Goal: Task Accomplishment & Management: Manage account settings

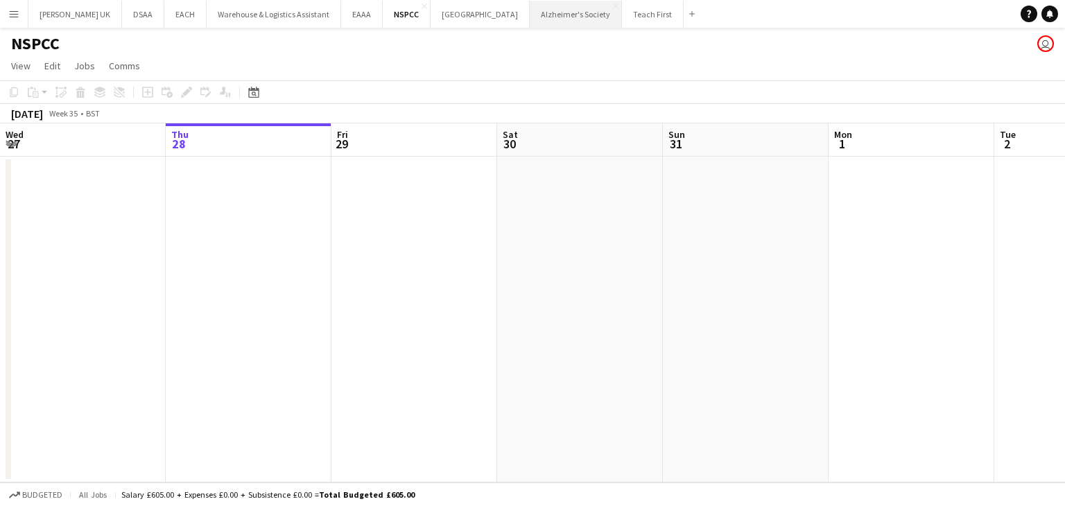
click at [533, 11] on button "Alzheimer's Society Close" at bounding box center [576, 14] width 92 height 27
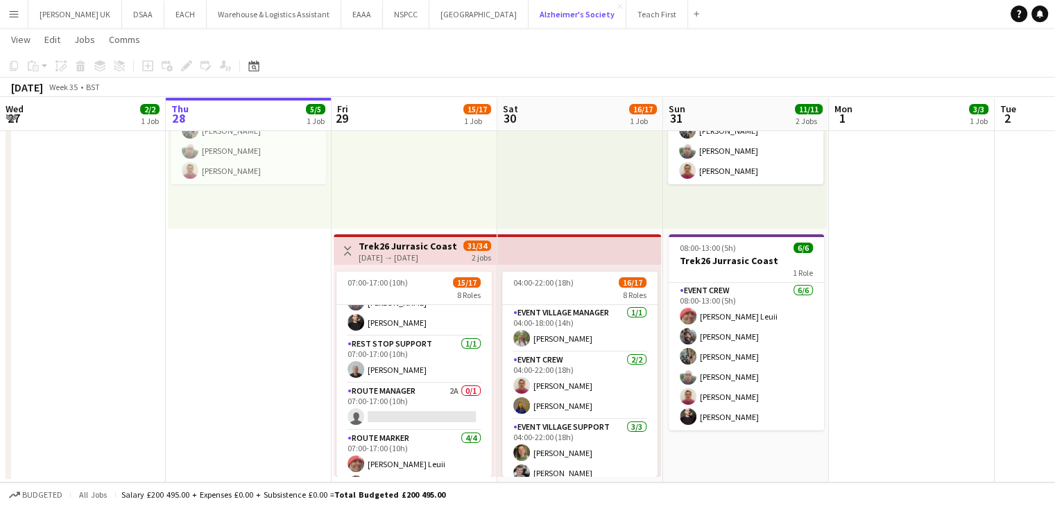
scroll to position [266, 0]
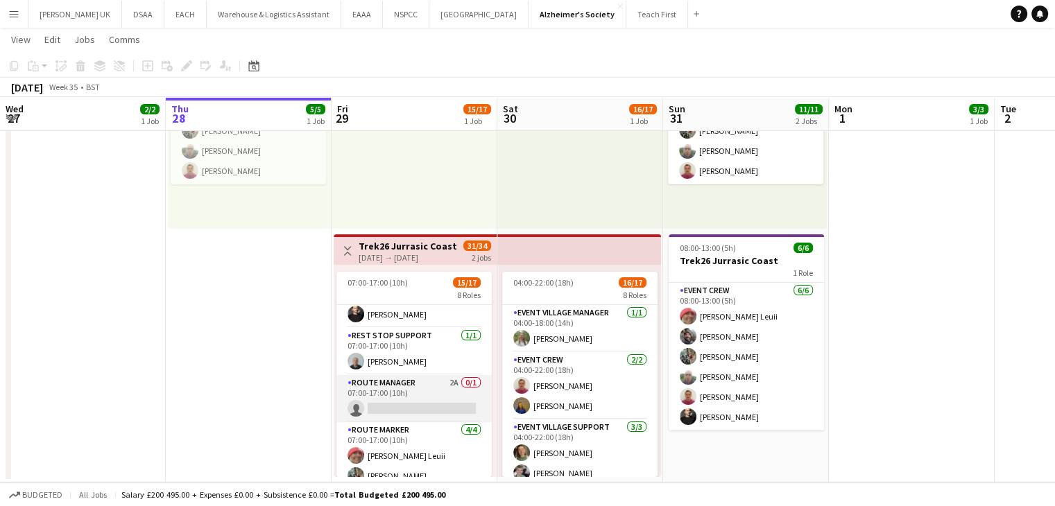
click at [430, 388] on app-card-role "Route Manager 2A 0/1 07:00-17:00 (10h) single-neutral-actions" at bounding box center [413, 398] width 155 height 47
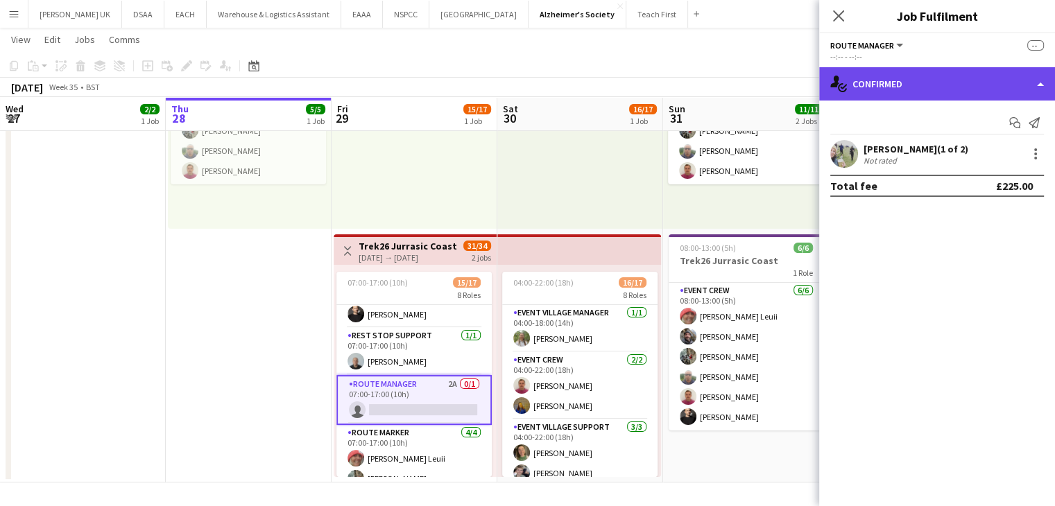
click at [895, 86] on div "single-neutral-actions-check-2 Confirmed" at bounding box center [937, 83] width 236 height 33
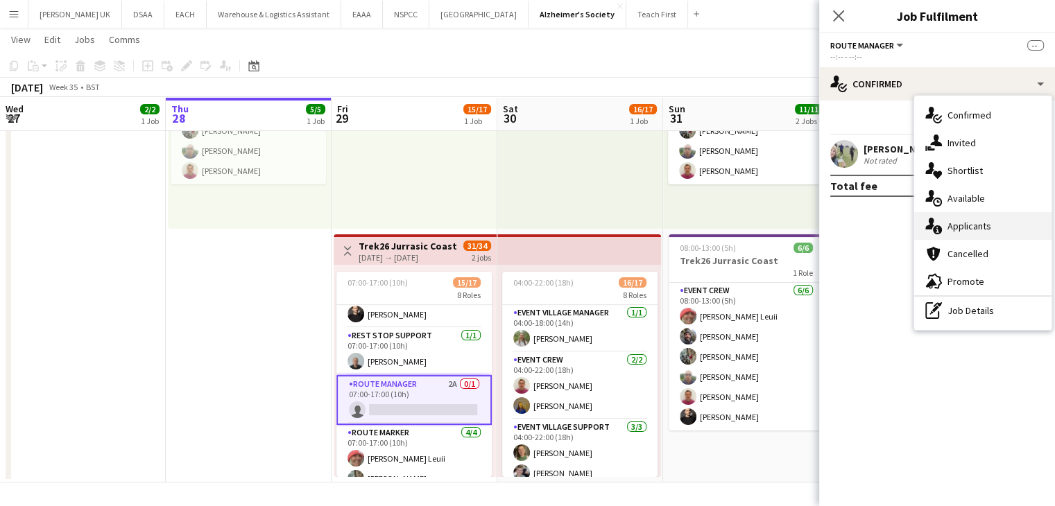
click at [955, 231] on div "single-neutral-actions-information Applicants" at bounding box center [982, 226] width 137 height 28
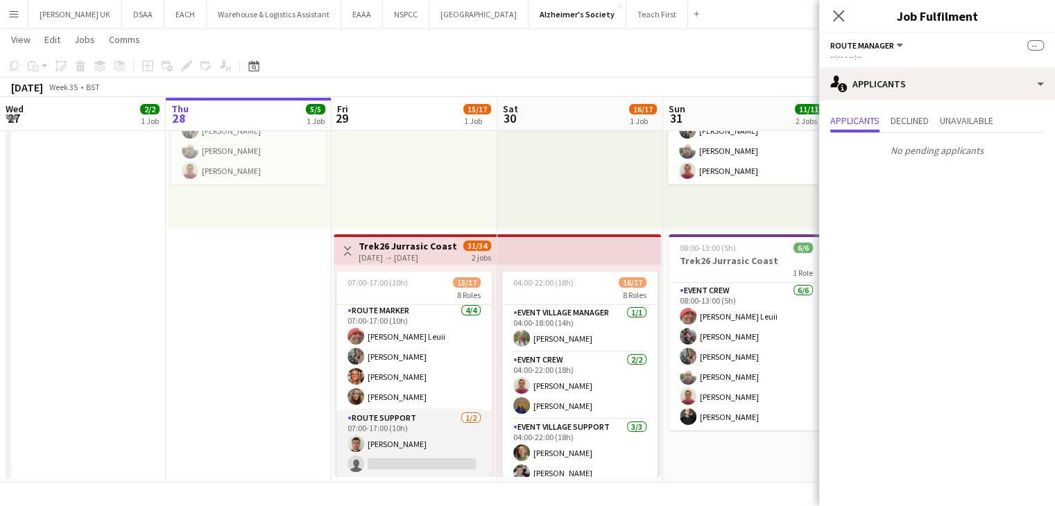
click at [425, 430] on app-card-role "Route Support 1/2 07:00-17:00 (10h) Mark Robinson single-neutral-actions" at bounding box center [413, 444] width 155 height 67
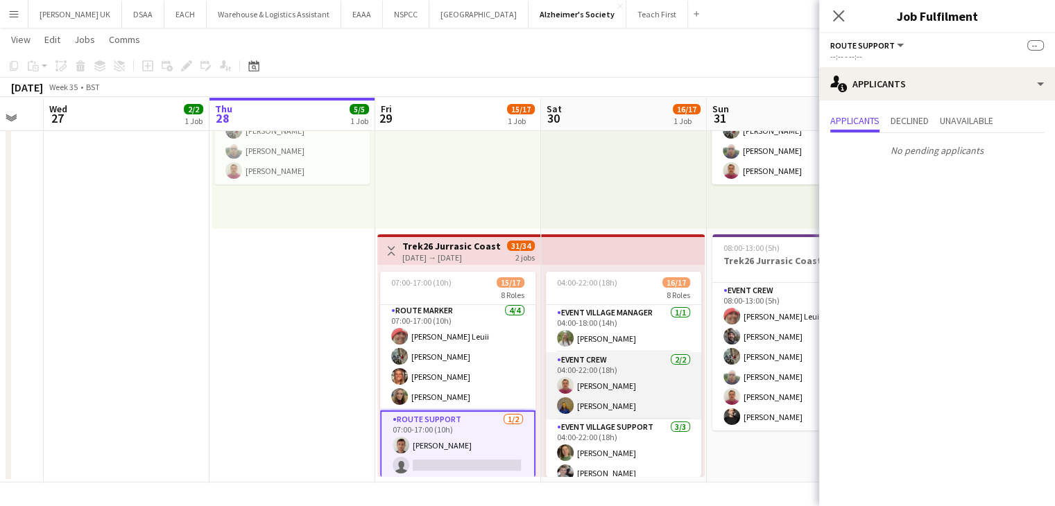
scroll to position [0, 0]
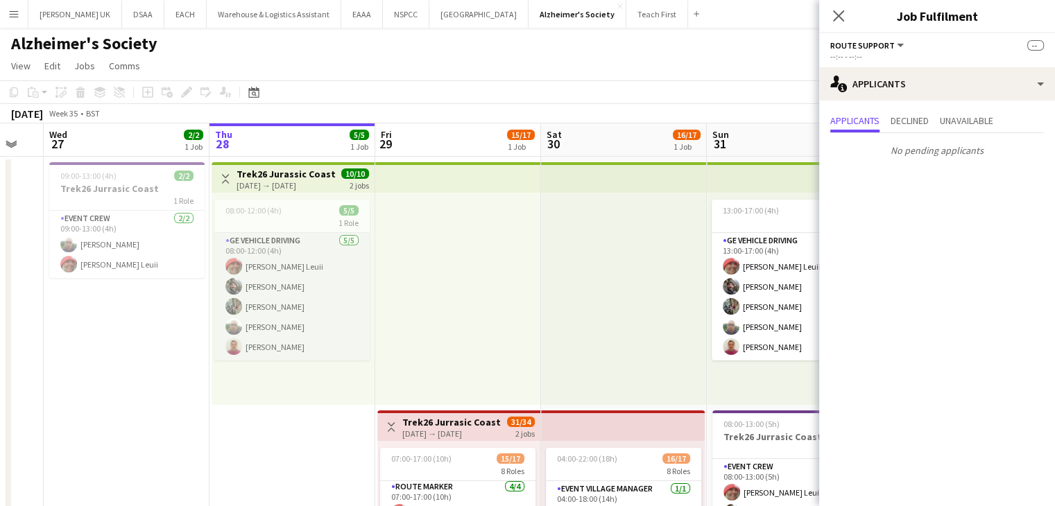
click at [295, 323] on app-card-role "GE Vehicle Driving 5/5 08:00-12:00 (4h) Jacqualene Leuii George Perry Jack Over…" at bounding box center [291, 297] width 155 height 128
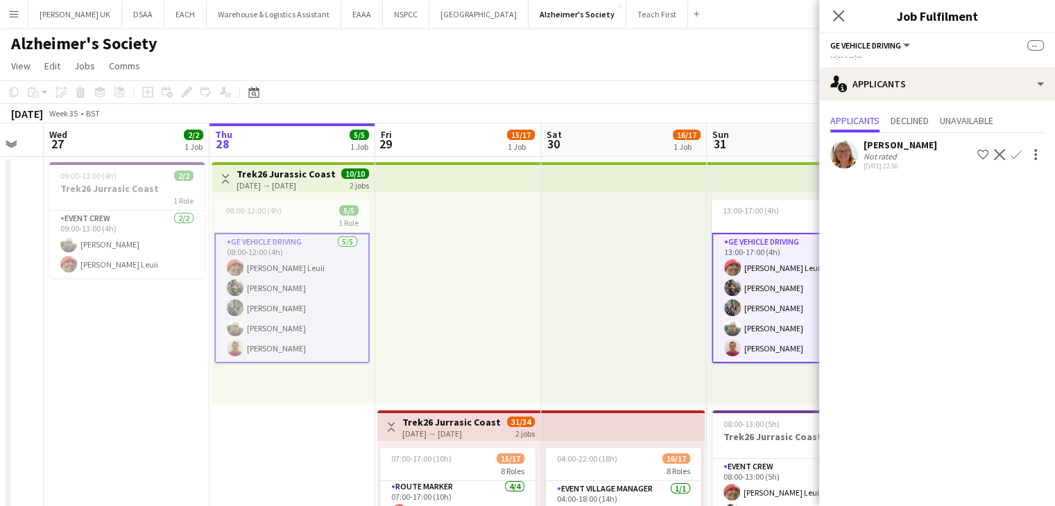
click at [515, 329] on div at bounding box center [458, 299] width 166 height 212
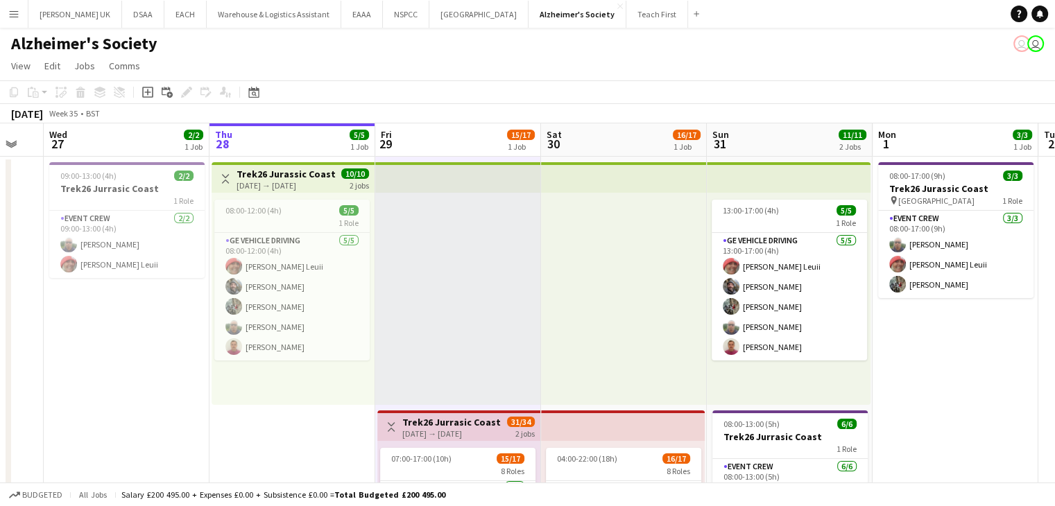
click at [461, 427] on h3 "Trek26 Jurrasic Coast" at bounding box center [451, 422] width 98 height 12
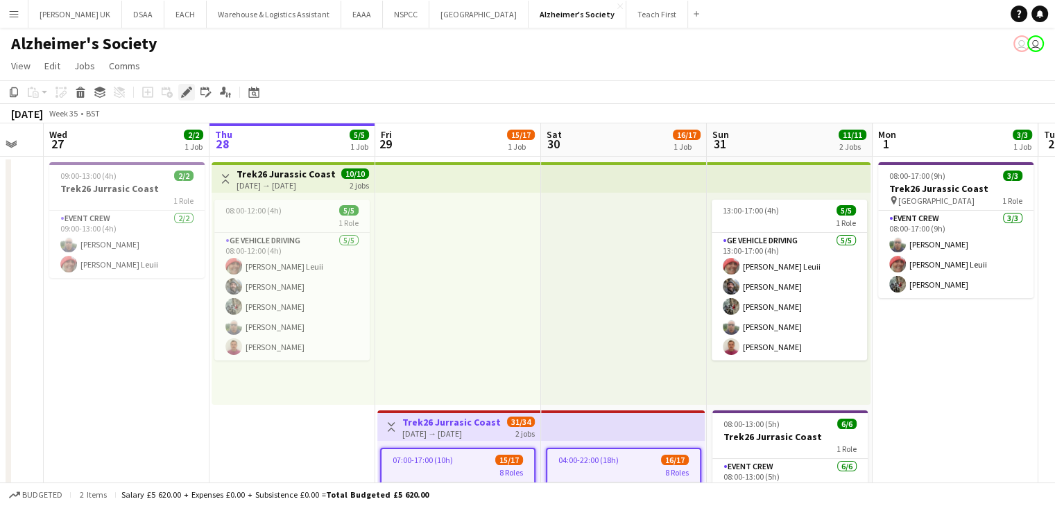
click at [179, 92] on div "Edit" at bounding box center [186, 92] width 17 height 17
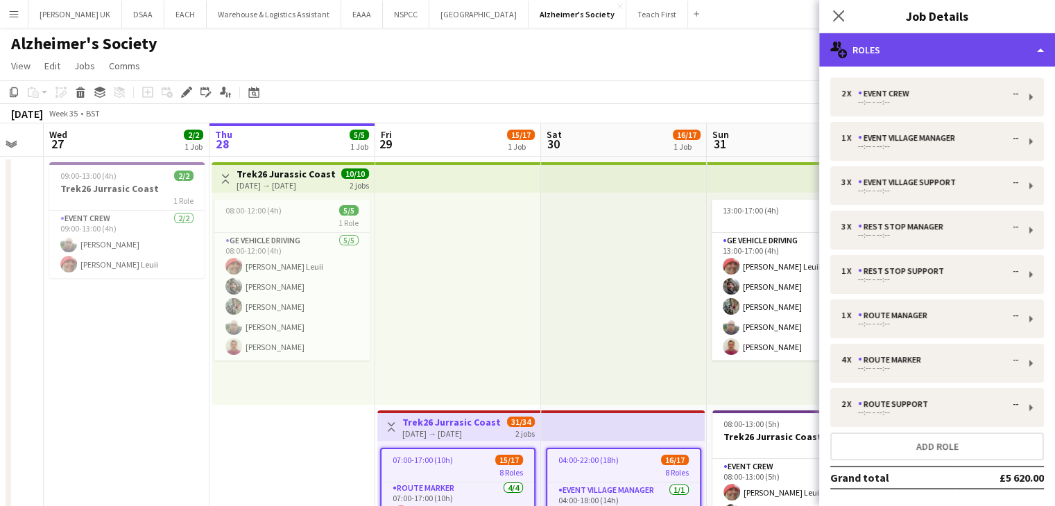
click at [866, 59] on div "multiple-users-add Roles" at bounding box center [937, 49] width 236 height 33
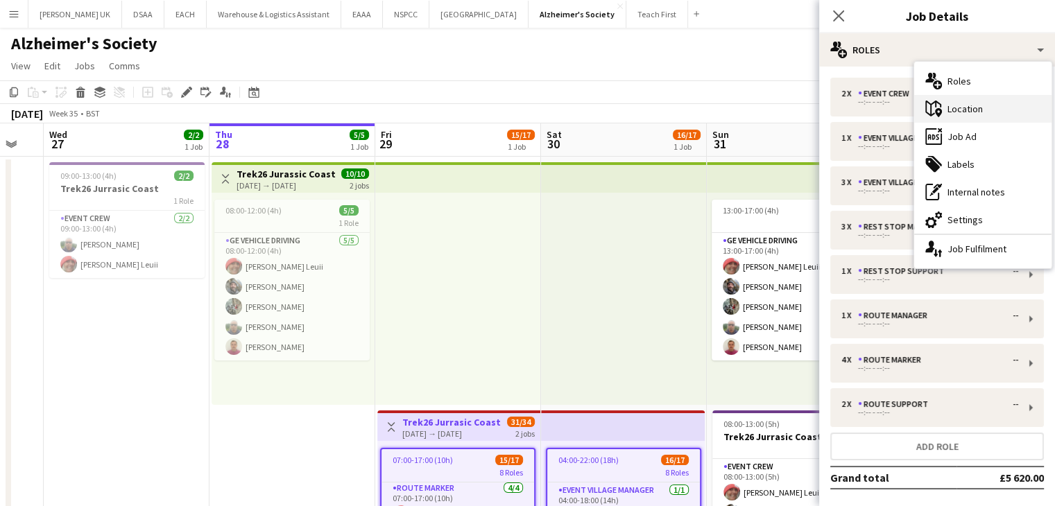
click at [947, 99] on div "maps-pin-1 Location" at bounding box center [982, 109] width 137 height 28
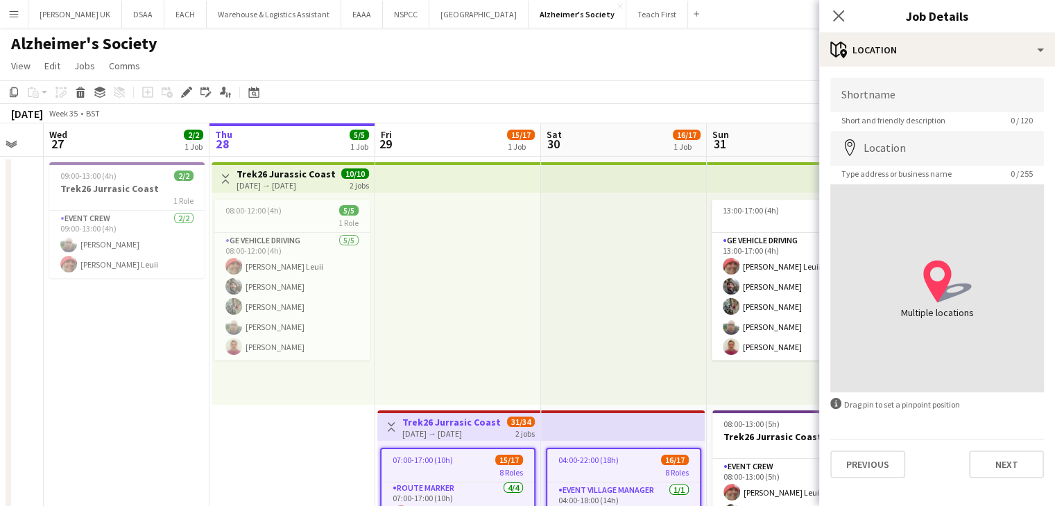
click at [631, 92] on app-toolbar "Copy Paste Paste Ctrl+V Paste with crew Ctrl+Shift+V Paste linked Job Delete Gr…" at bounding box center [527, 92] width 1055 height 24
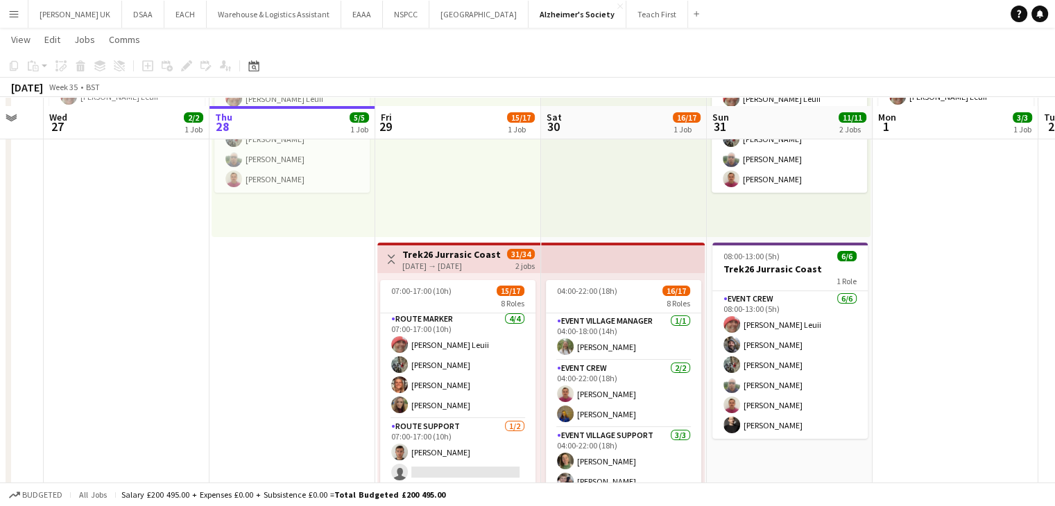
scroll to position [175, 0]
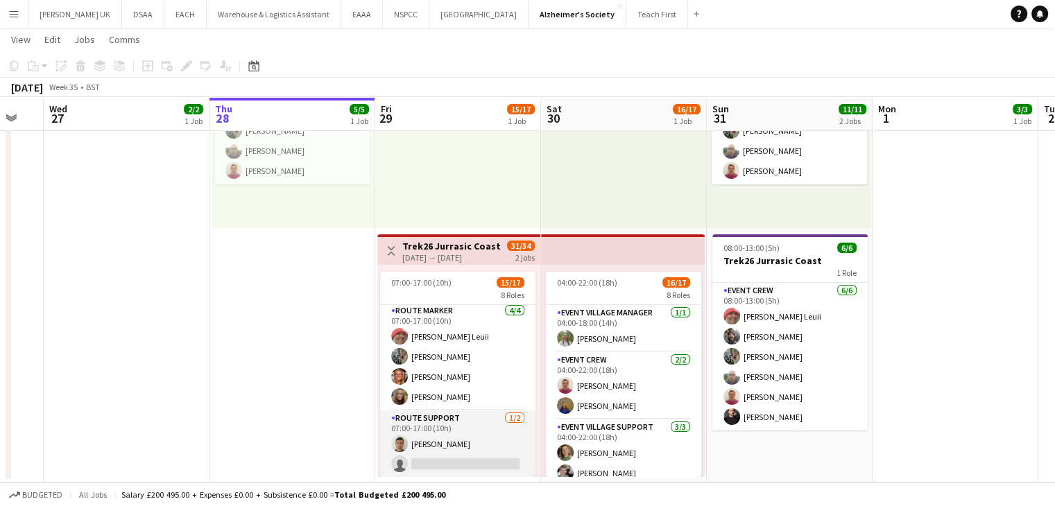
click at [486, 418] on app-card-role "Route Support 1/2 07:00-17:00 (10h) Mark Robinson single-neutral-actions" at bounding box center [457, 444] width 155 height 67
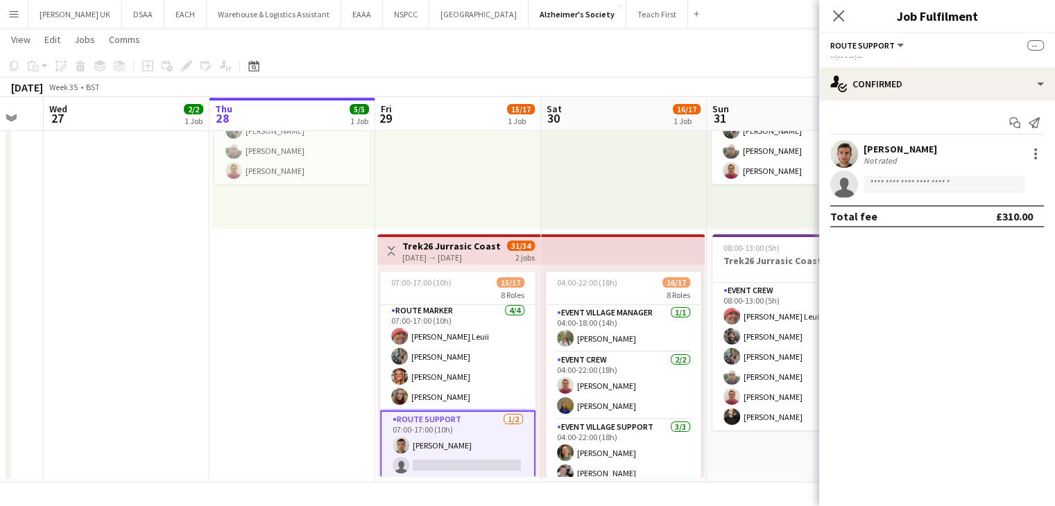
click at [486, 418] on app-card-role "Route Support 1/2 07:00-17:00 (10h) Mark Robinson single-neutral-actions" at bounding box center [457, 446] width 155 height 70
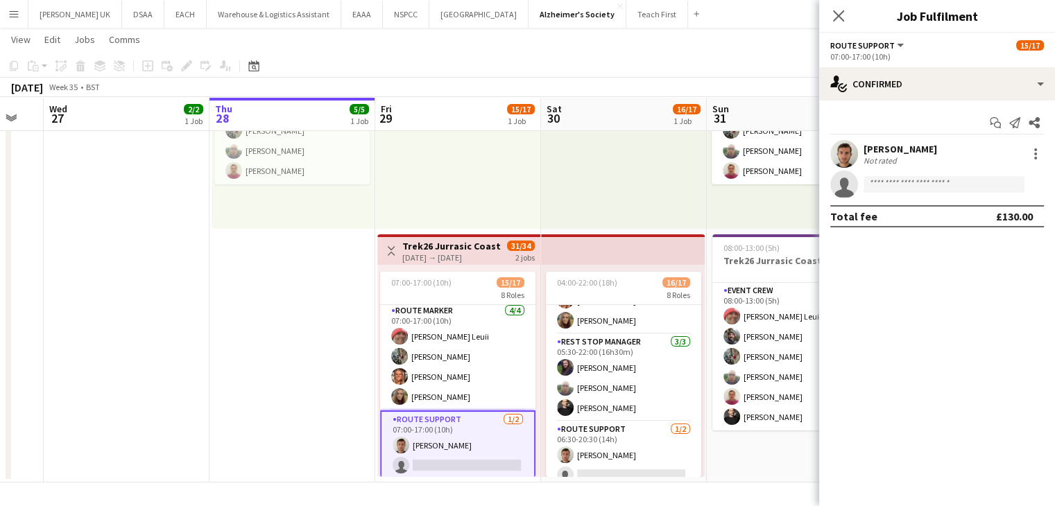
scroll to position [355, 0]
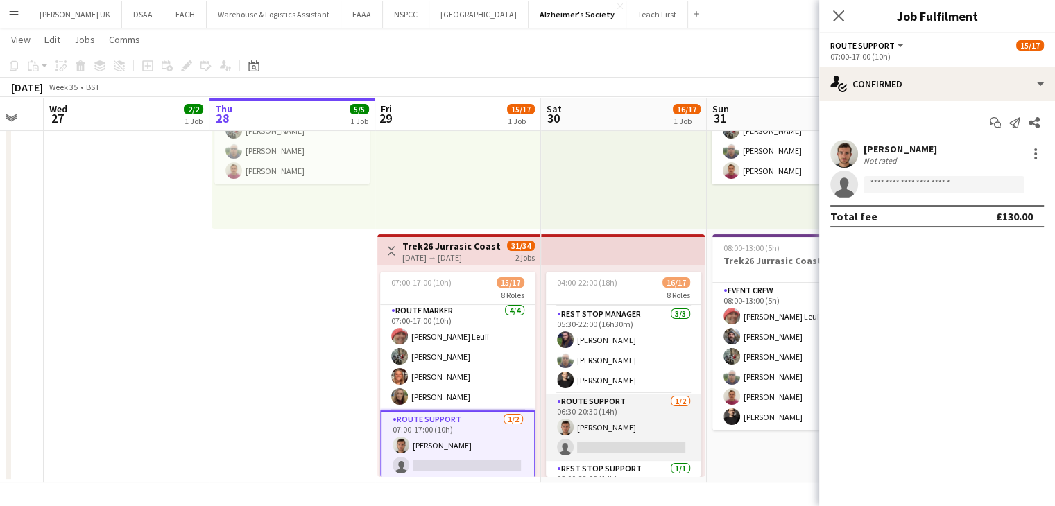
click at [622, 434] on app-card-role "Route Support 1/2 06:30-20:30 (14h) Mark Robinson single-neutral-actions" at bounding box center [623, 427] width 155 height 67
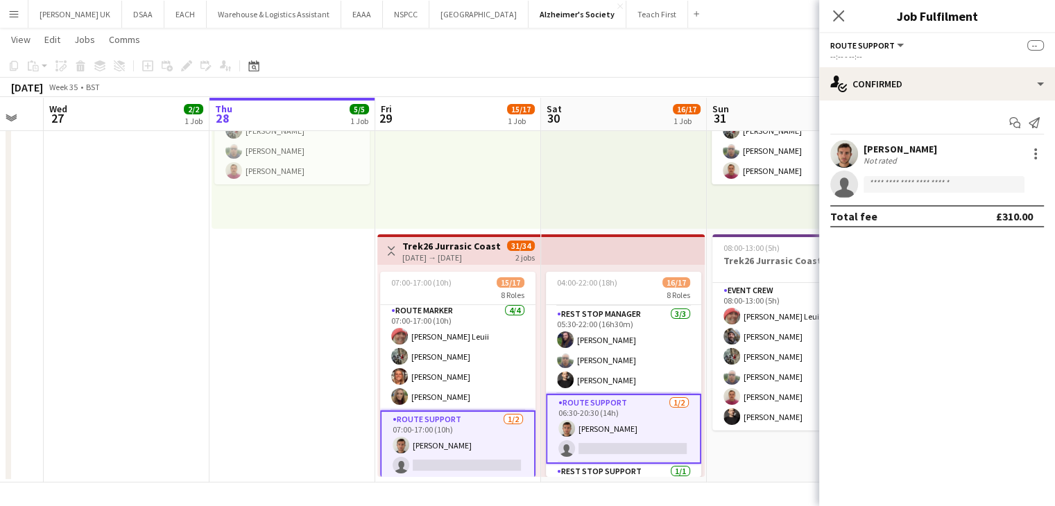
click at [622, 434] on app-card-role "Route Support 1/2 06:30-20:30 (14h) Mark Robinson single-neutral-actions" at bounding box center [623, 429] width 155 height 70
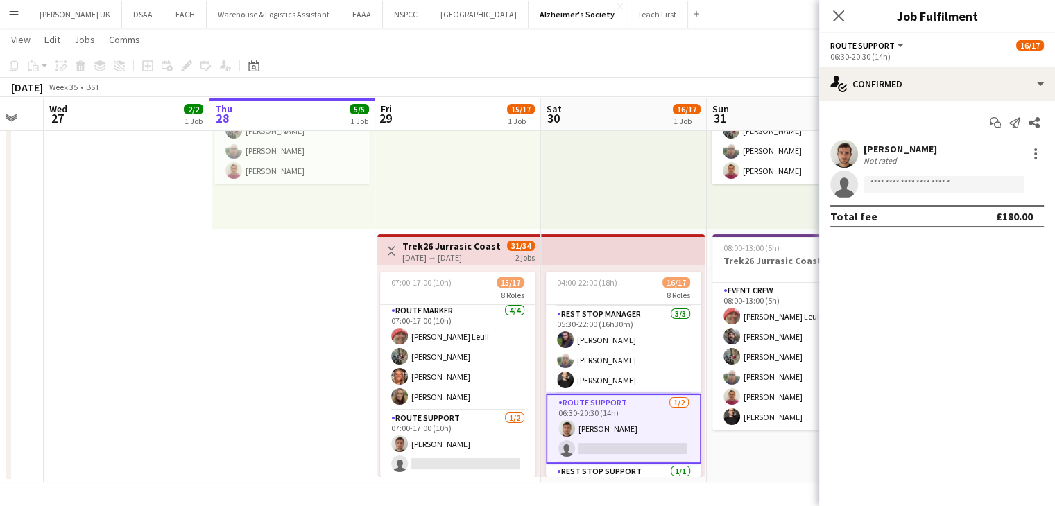
click at [445, 96] on div "August 2025 Week 35 • BST" at bounding box center [527, 87] width 1055 height 19
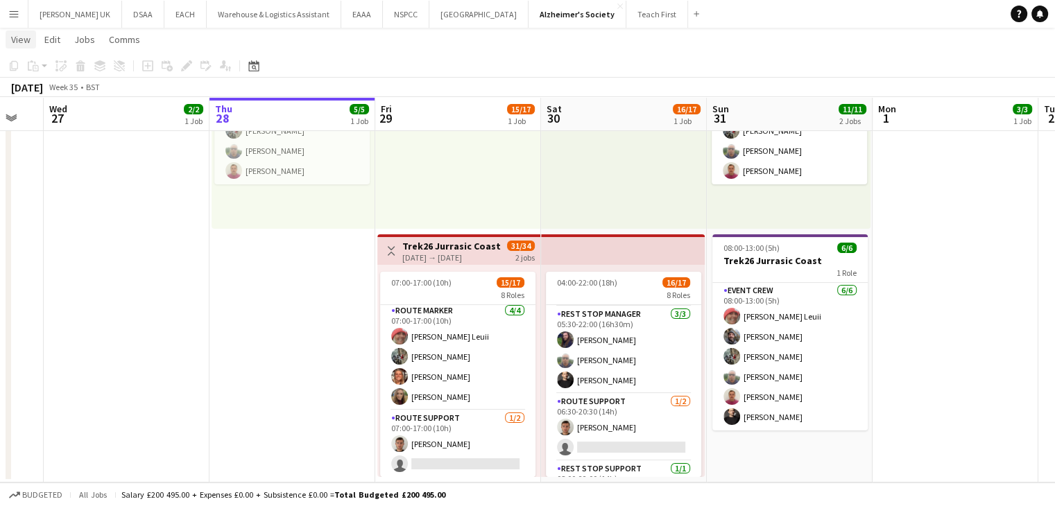
click at [19, 36] on span "View" at bounding box center [20, 39] width 19 height 12
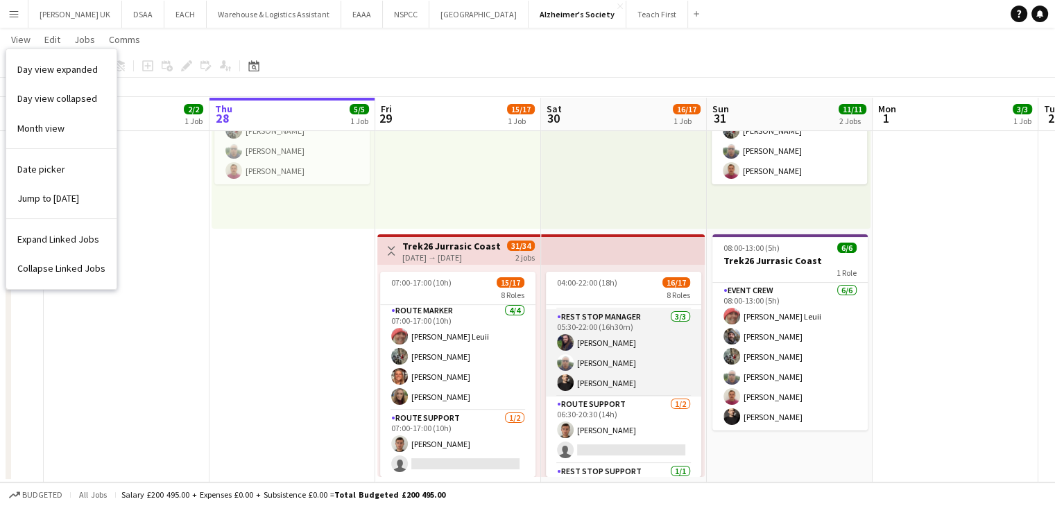
scroll to position [386, 0]
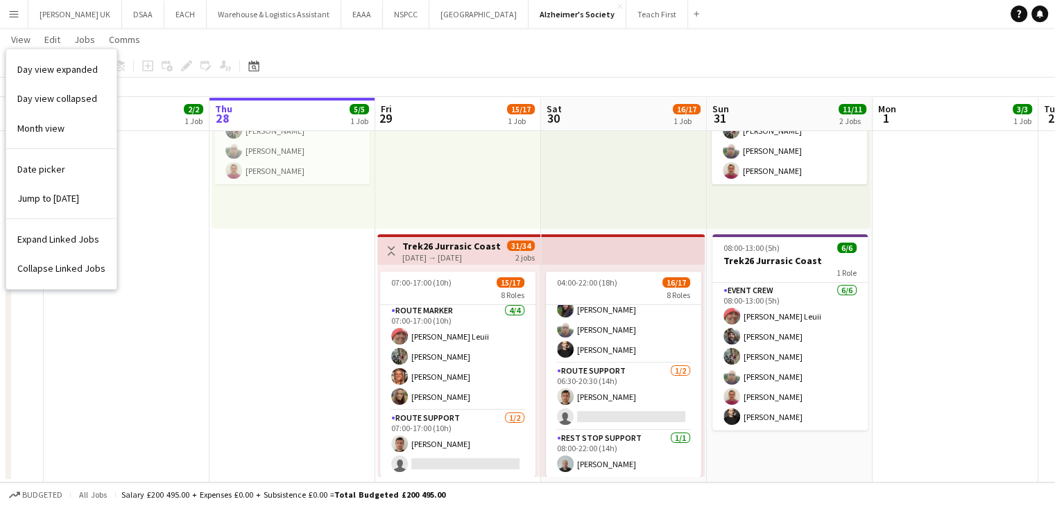
click at [155, 243] on app-date-cell "09:00-13:00 (4h) 2/2 Trek26 Jurrasic Coast 1 Role Event Crew 2/2 09:00-13:00 (4…" at bounding box center [127, 232] width 166 height 502
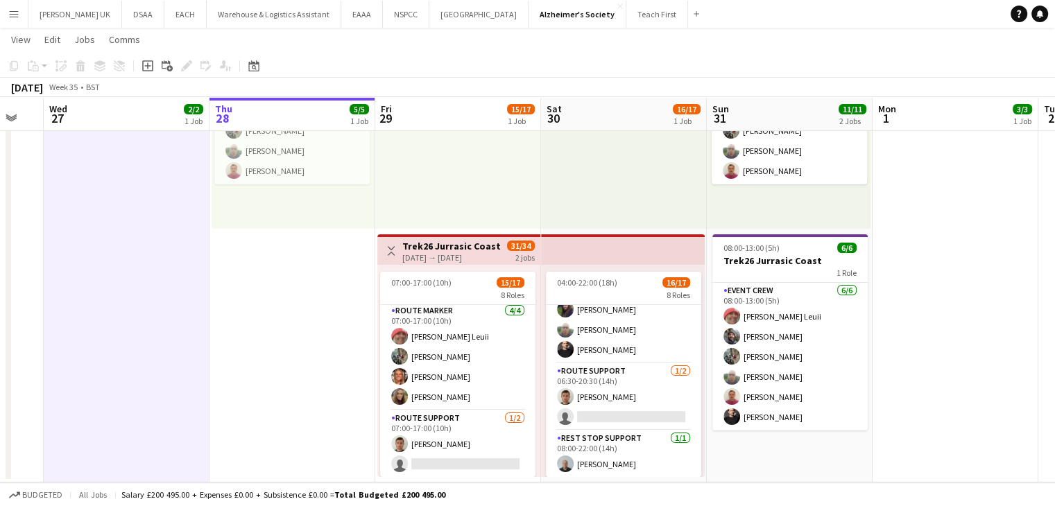
click at [14, 21] on button "Menu" at bounding box center [14, 14] width 28 height 28
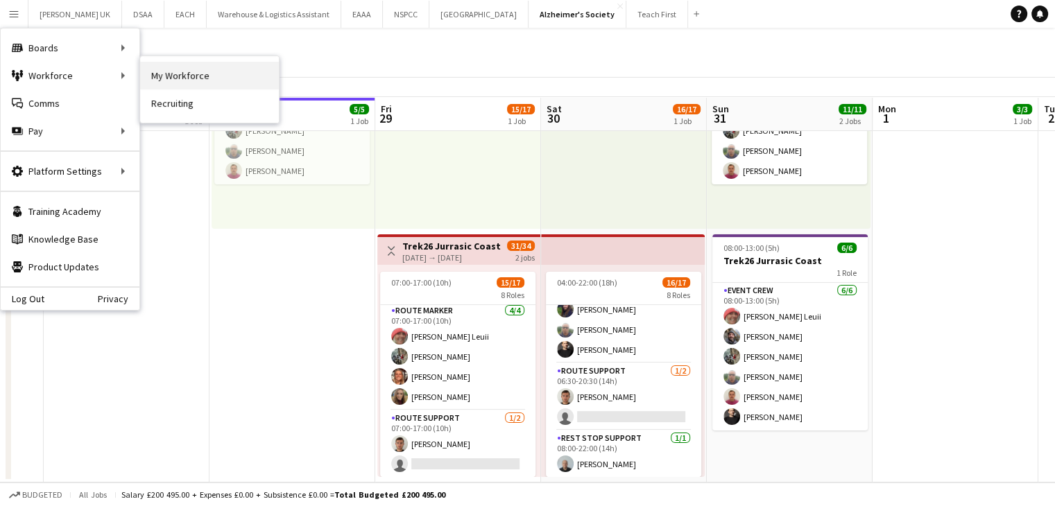
click at [185, 82] on link "My Workforce" at bounding box center [209, 76] width 139 height 28
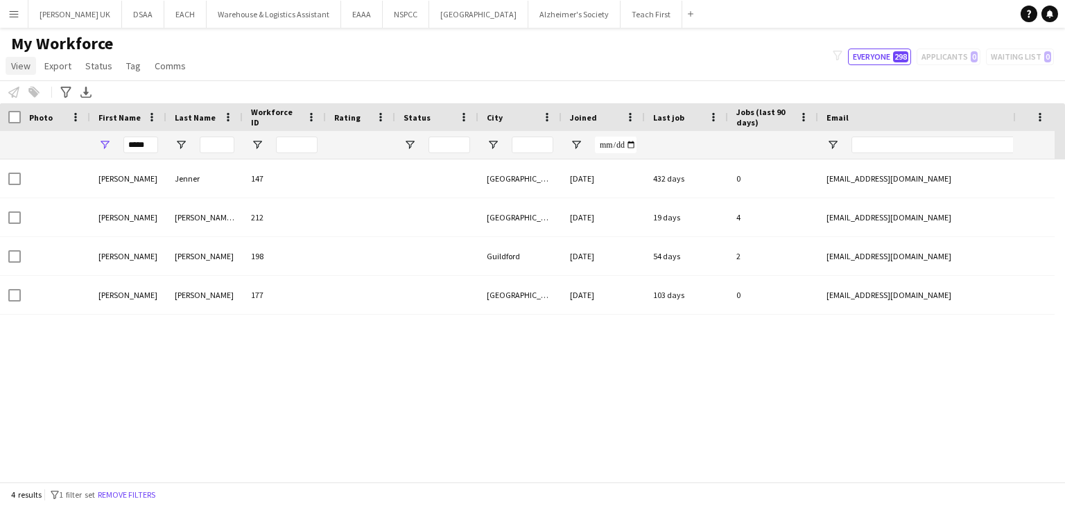
click at [17, 64] on span "View" at bounding box center [20, 66] width 19 height 12
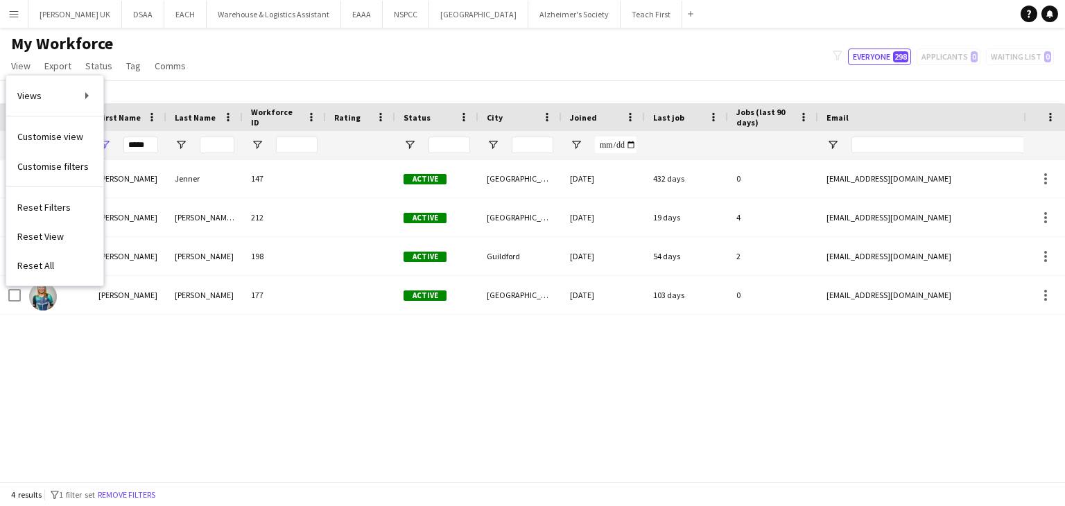
click at [352, 461] on div "Alice Jenner 147 Active Manchester 12-06-2024 432 days 0 alicejennerevents@hotm…" at bounding box center [512, 316] width 1024 height 312
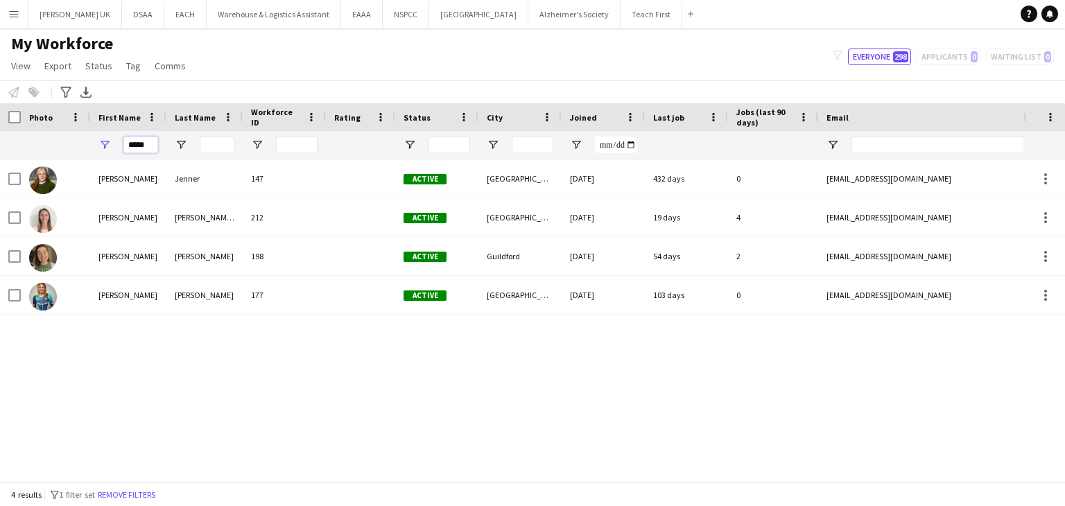
click at [137, 147] on input "*****" at bounding box center [140, 145] width 35 height 17
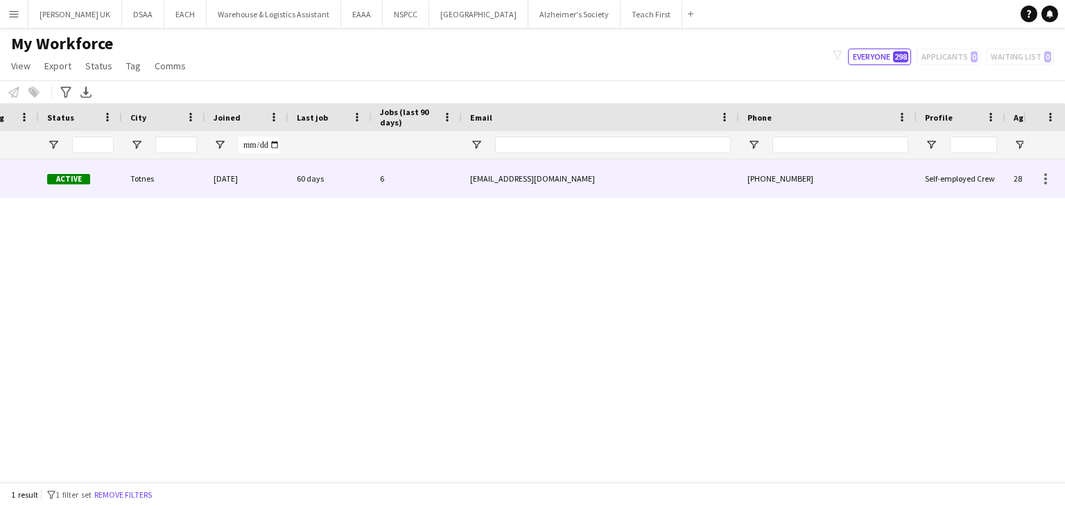
scroll to position [0, 359]
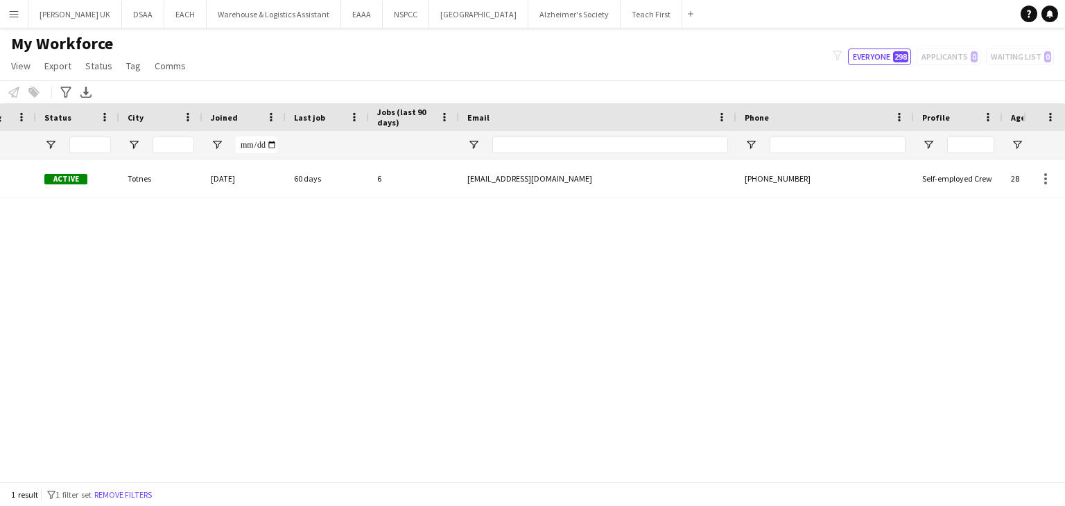
click at [212, 259] on div "Goldsworthy-Hall 142 Active Totnes 23-05-2024 60 days 6 zoegold.hall@gmail.com …" at bounding box center [512, 316] width 1024 height 312
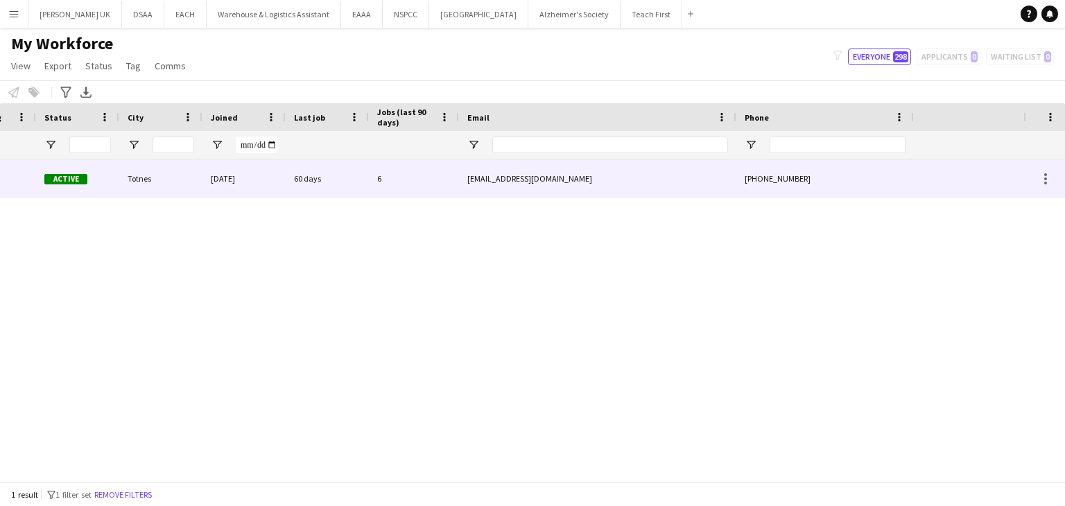
scroll to position [0, 0]
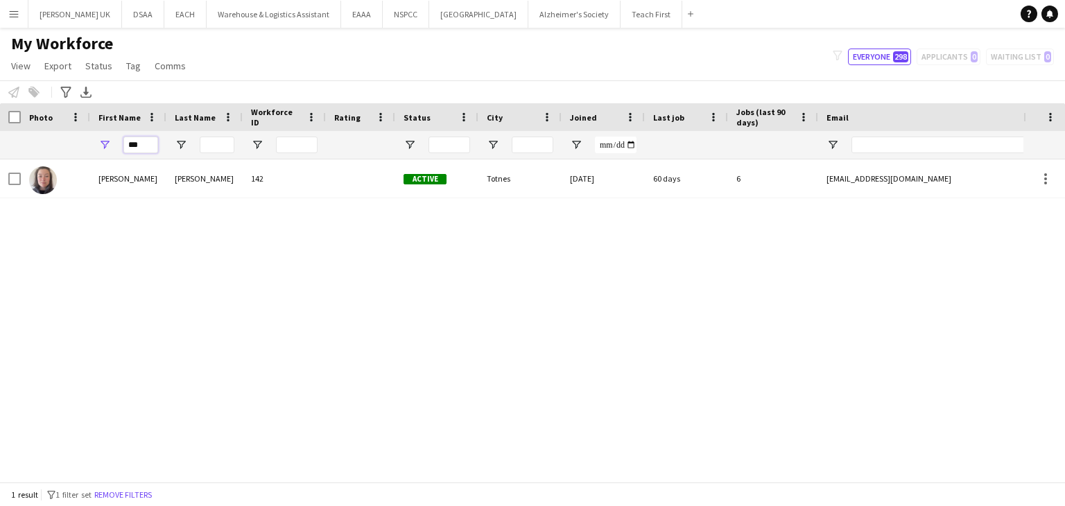
click at [138, 144] on input "***" at bounding box center [140, 145] width 35 height 17
type input "*"
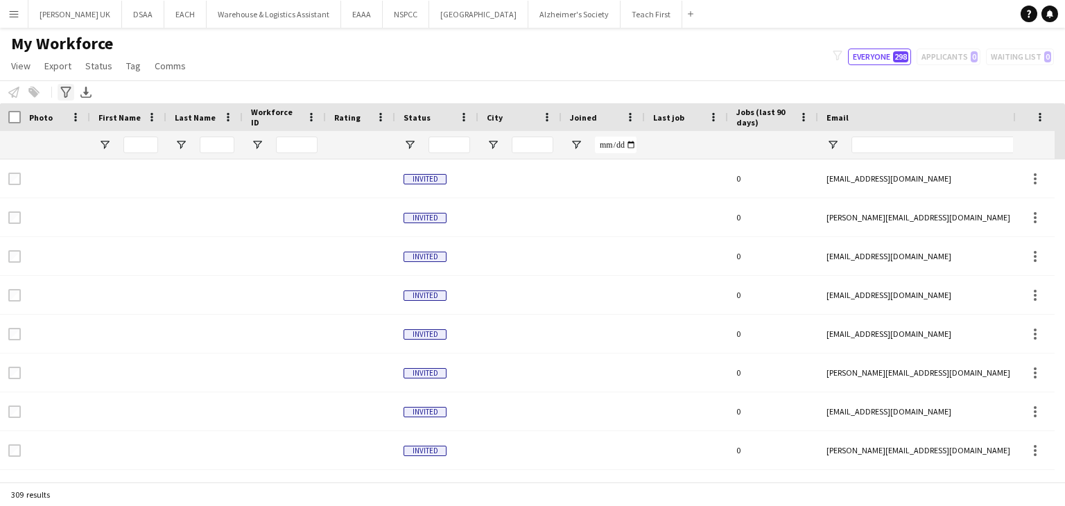
click at [65, 89] on icon "Advanced filters" at bounding box center [65, 92] width 11 height 11
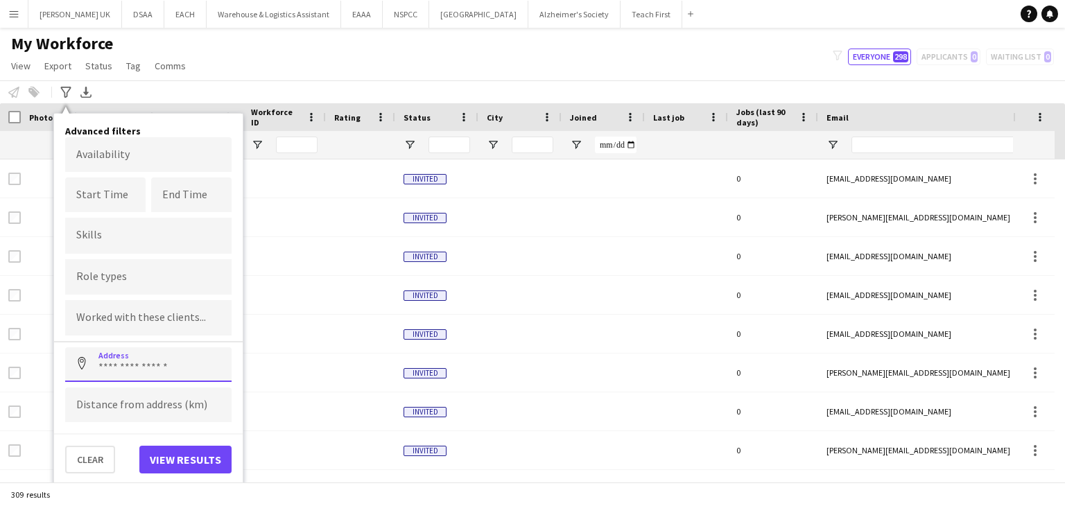
click at [111, 368] on input at bounding box center [148, 365] width 166 height 35
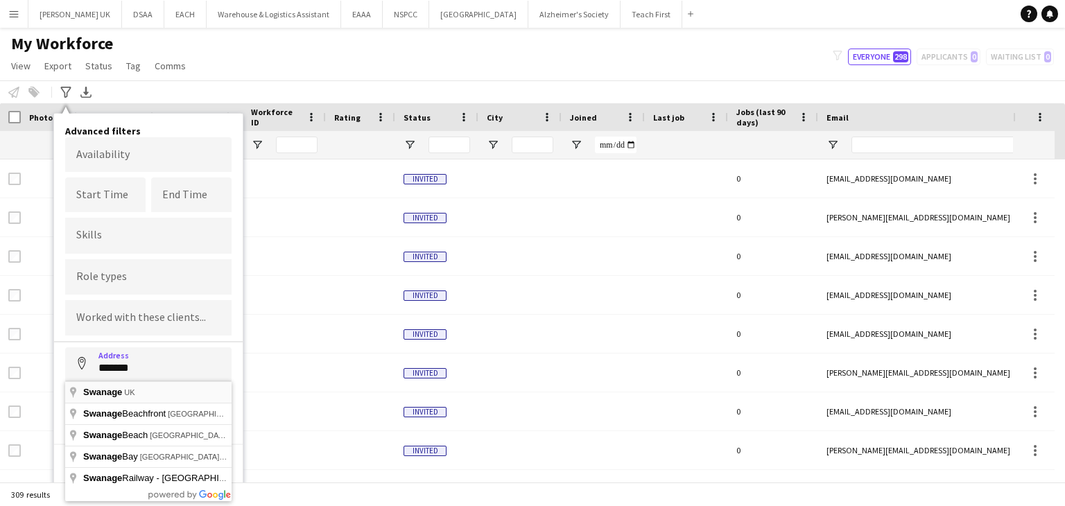
type input "**********"
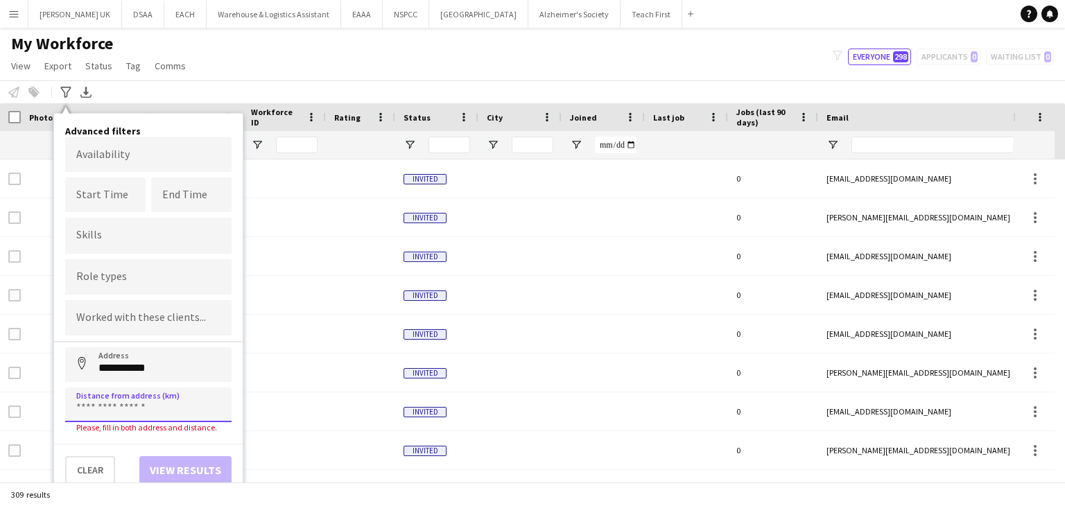
click at [103, 397] on input at bounding box center [148, 405] width 166 height 35
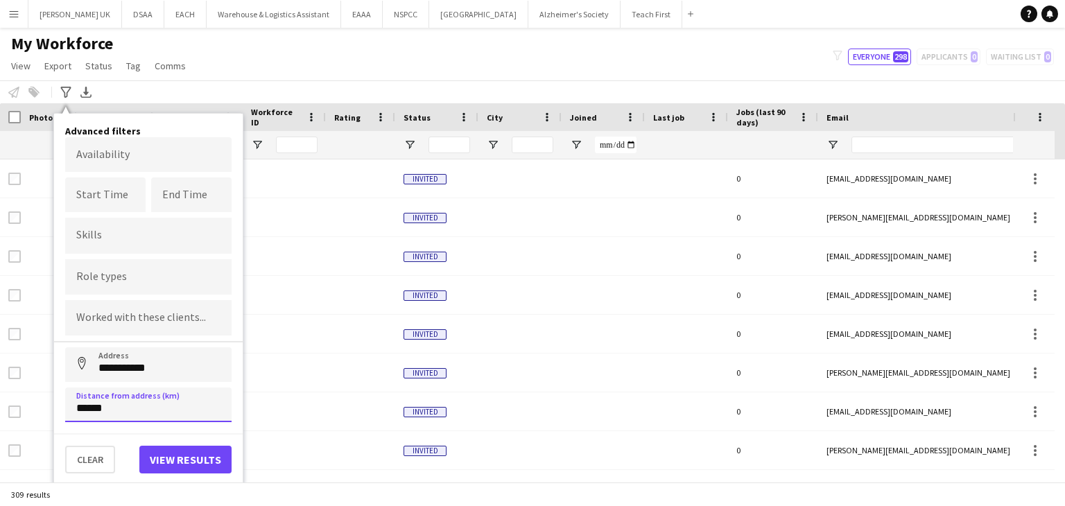
type input "******"
click at [179, 465] on button "View results" at bounding box center [185, 460] width 92 height 28
type input "**********"
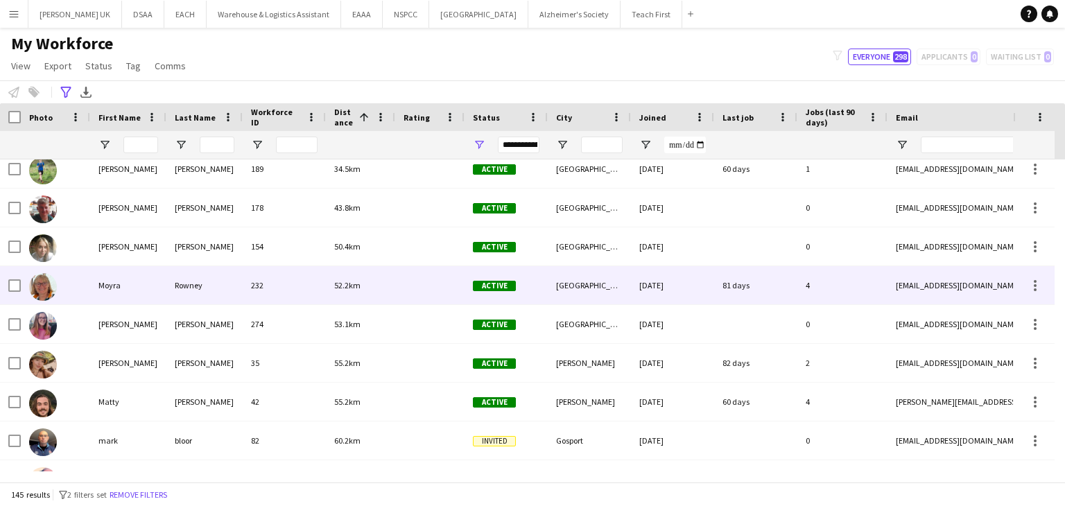
scroll to position [196, 0]
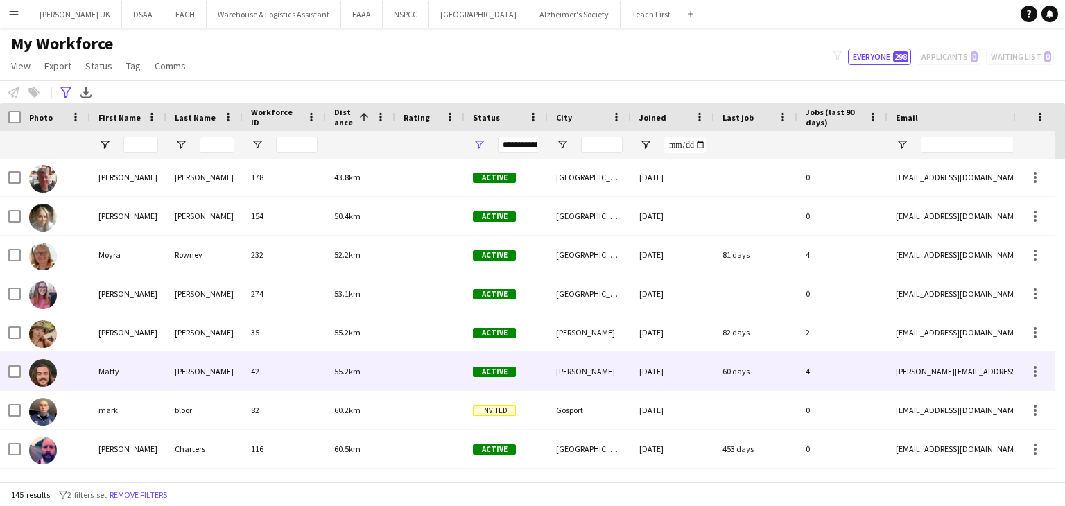
click at [275, 364] on div "42" at bounding box center [284, 371] width 83 height 38
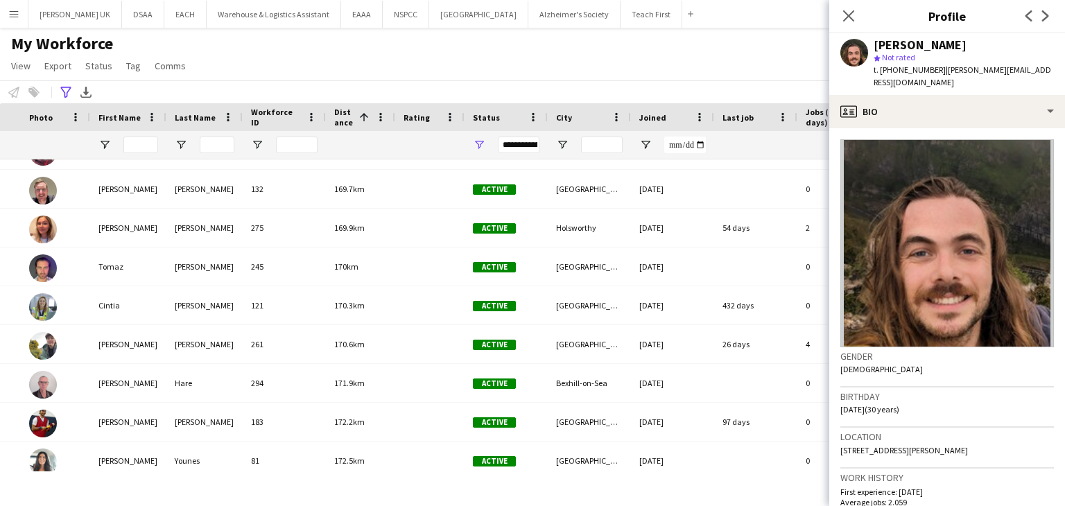
scroll to position [0, 271]
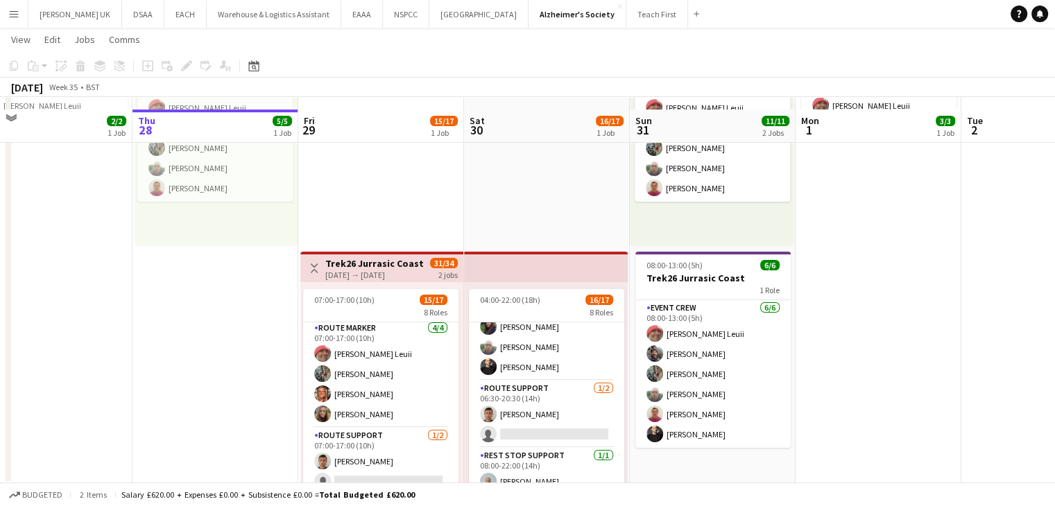
scroll to position [171, 0]
